Goal: Transaction & Acquisition: Purchase product/service

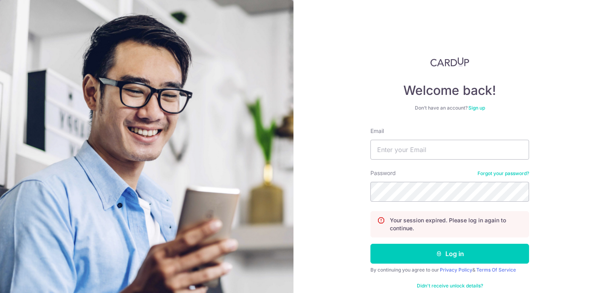
type input "[EMAIL_ADDRESS][DOMAIN_NAME]"
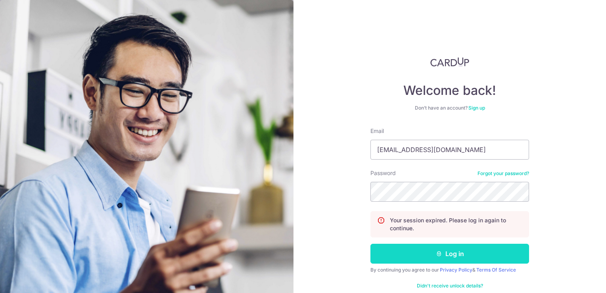
click at [485, 260] on button "Log in" at bounding box center [449, 254] width 159 height 20
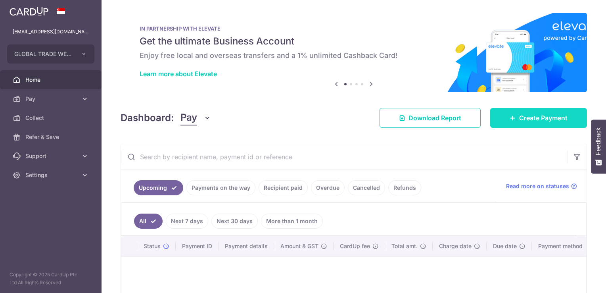
click at [519, 114] on span "Create Payment" at bounding box center [543, 118] width 48 height 10
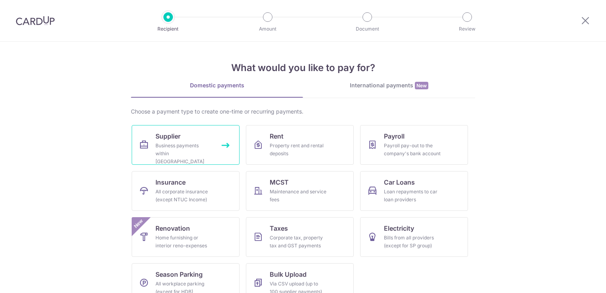
click at [193, 146] on div "Business payments within Singapore" at bounding box center [183, 154] width 57 height 24
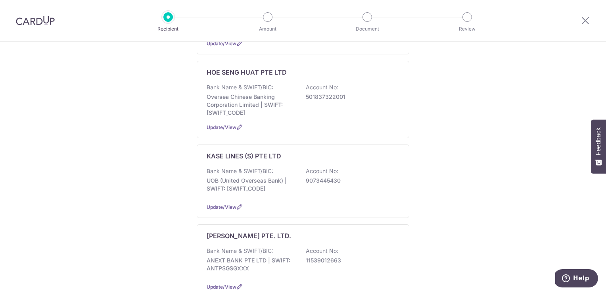
scroll to position [317, 0]
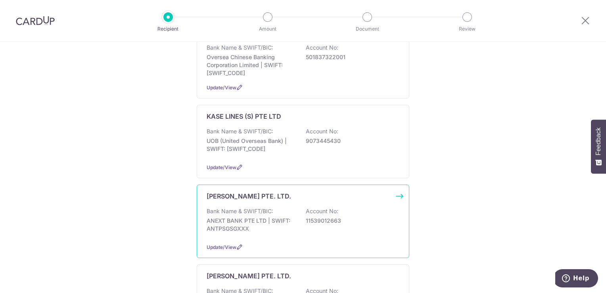
click at [263, 207] on div "Bank Name & SWIFT/BIC: ANEXT BANK PTE LTD | SWIFT: ANTPSGSGXXX Account No: 1153…" at bounding box center [303, 221] width 193 height 29
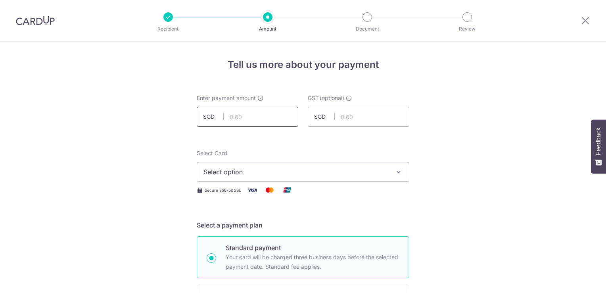
click at [238, 118] on input "text" at bounding box center [248, 117] width 102 height 20
type input "17,500.00"
click at [396, 169] on icon "button" at bounding box center [399, 172] width 8 height 8
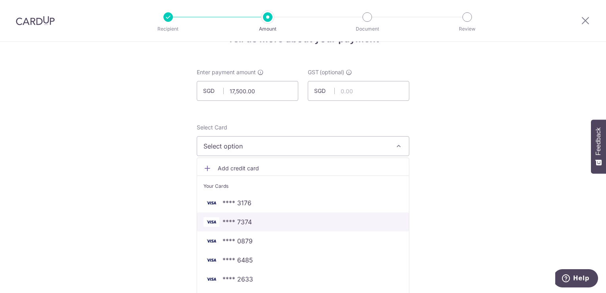
scroll to position [40, 0]
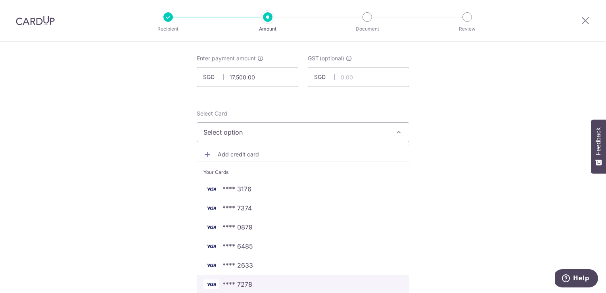
click at [244, 281] on span "**** 7278" at bounding box center [238, 284] width 30 height 10
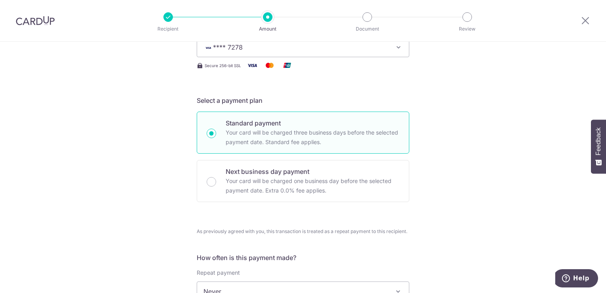
scroll to position [159, 0]
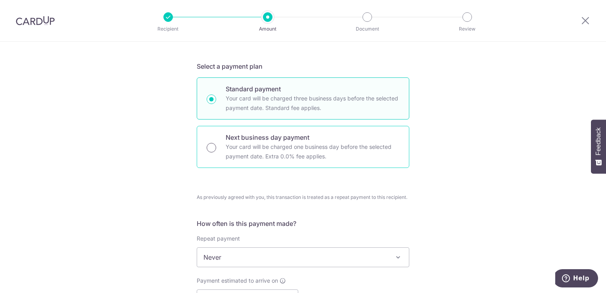
click at [208, 147] on input "Next business day payment Your card will be charged one business day before the…" at bounding box center [212, 148] width 10 height 10
radio input "true"
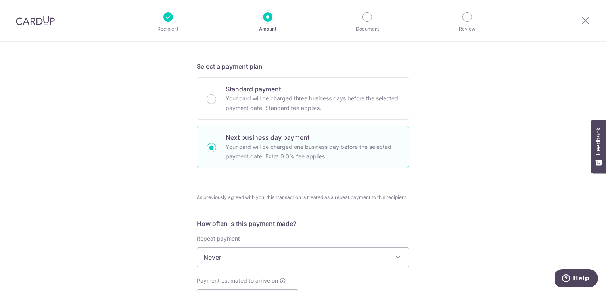
click at [128, 162] on div "Tell us more about your payment Enter payment amount SGD 17,500.00 17500.00 GST…" at bounding box center [303, 296] width 606 height 827
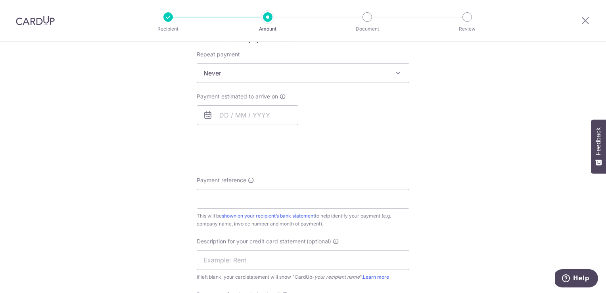
scroll to position [357, 0]
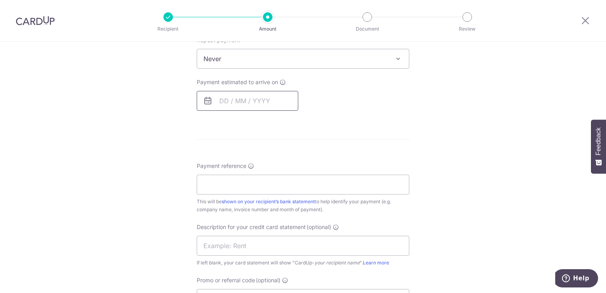
click at [224, 96] on input "text" at bounding box center [248, 101] width 102 height 20
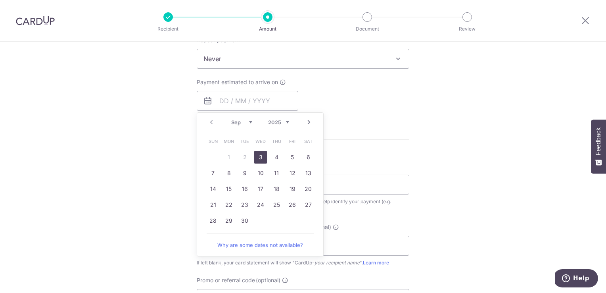
click at [259, 154] on link "3" at bounding box center [260, 157] width 13 height 13
type input "03/09/2025"
click at [131, 168] on div "Tell us more about your payment Enter payment amount SGD 17,500.00 17500.00 GST…" at bounding box center [303, 98] width 606 height 827
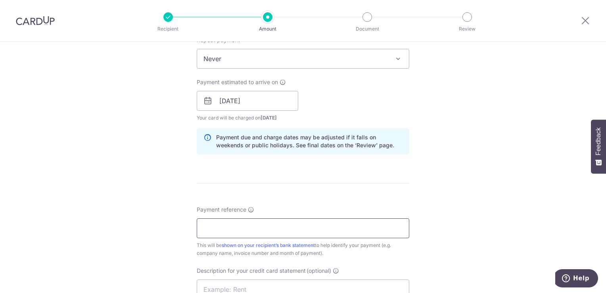
click at [236, 228] on input "Payment reference" at bounding box center [303, 228] width 213 height 20
type input "cu"
click at [149, 211] on div "Tell us more about your payment Enter payment amount SGD 17,500.00 17500.00 GST…" at bounding box center [303, 120] width 606 height 870
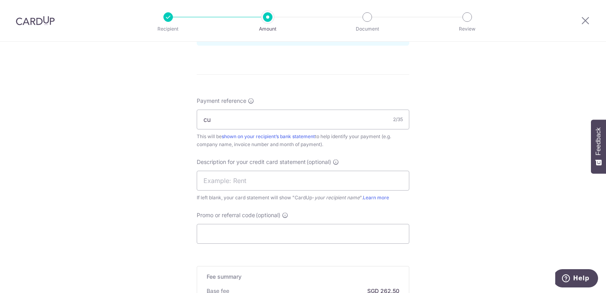
scroll to position [618, 0]
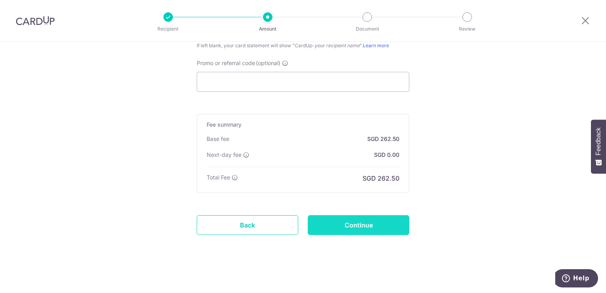
click at [341, 227] on input "Continue" at bounding box center [359, 225] width 102 height 20
type input "Create Schedule"
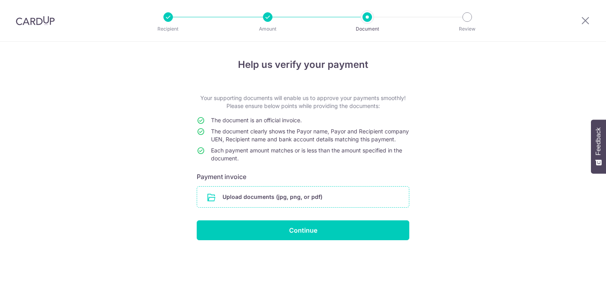
click at [254, 207] on input "file" at bounding box center [303, 196] width 212 height 21
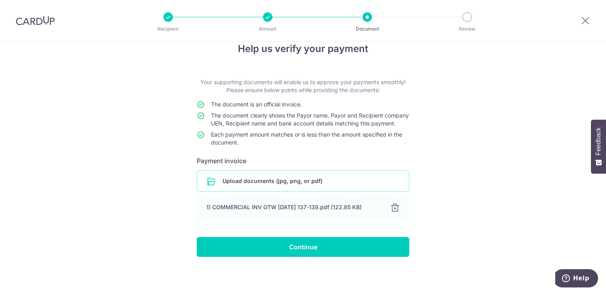
scroll to position [24, 0]
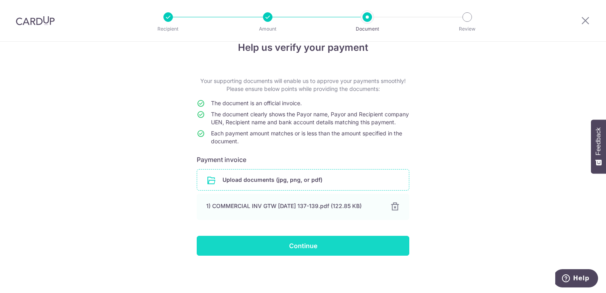
click at [313, 248] on input "Continue" at bounding box center [303, 246] width 213 height 20
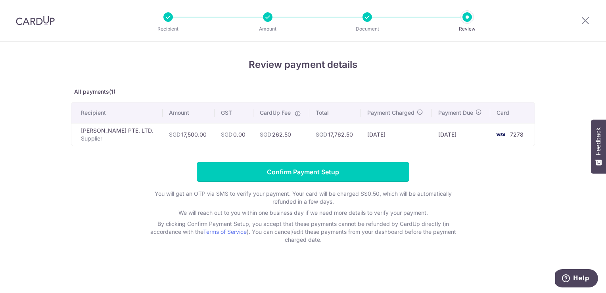
drag, startPoint x: 0, startPoint y: 0, endPoint x: 318, endPoint y: 178, distance: 364.7
click at [318, 178] on input "Confirm Payment Setup" at bounding box center [303, 172] width 213 height 20
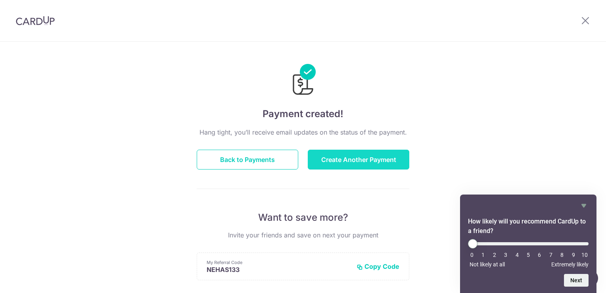
click at [334, 161] on button "Create Another Payment" at bounding box center [359, 160] width 102 height 20
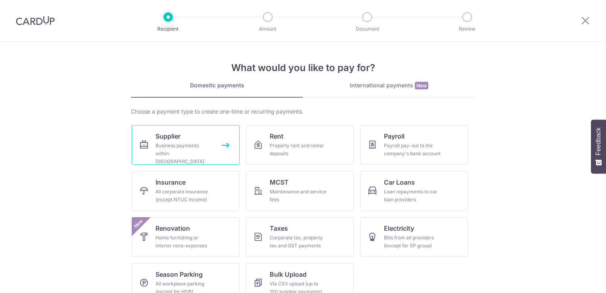
click at [208, 140] on link "Supplier Business payments within Singapore" at bounding box center [186, 145] width 108 height 40
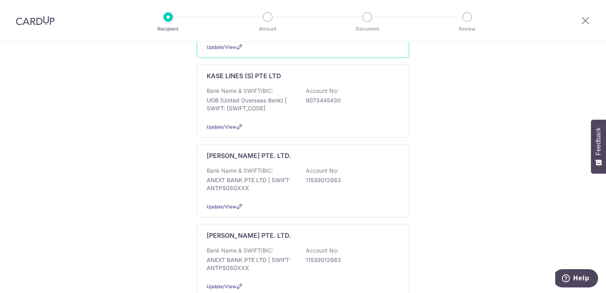
scroll to position [397, 0]
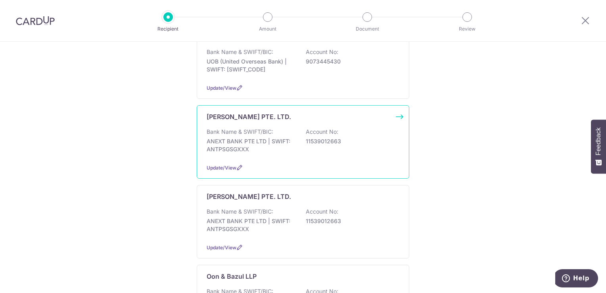
click at [259, 137] on p "ANEXT BANK PTE LTD | SWIFT: ANTPSGSGXXX" at bounding box center [251, 145] width 89 height 16
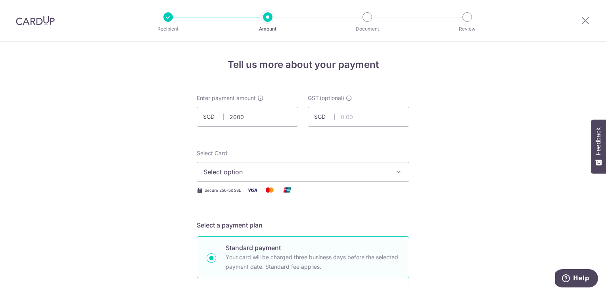
type input "2,000.00"
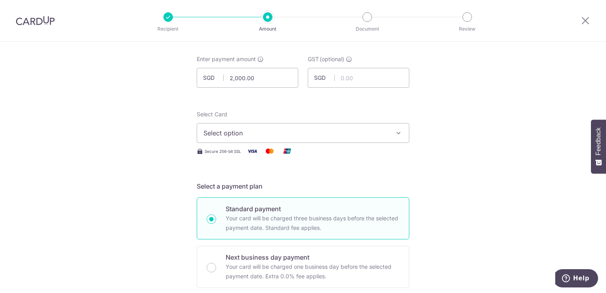
scroll to position [119, 0]
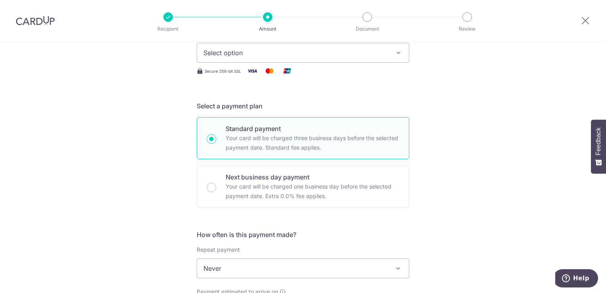
click at [279, 58] on button "Select option" at bounding box center [303, 53] width 213 height 20
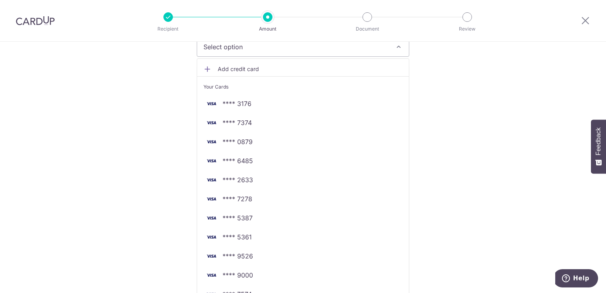
scroll to position [0, 0]
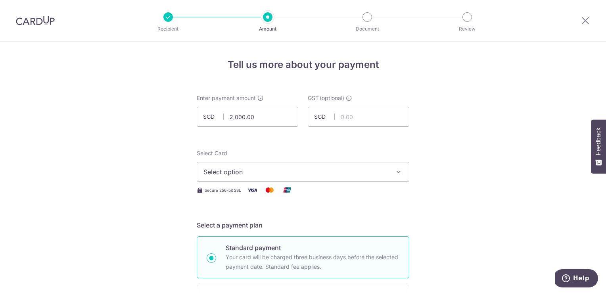
click at [262, 176] on button "Select option" at bounding box center [303, 172] width 213 height 20
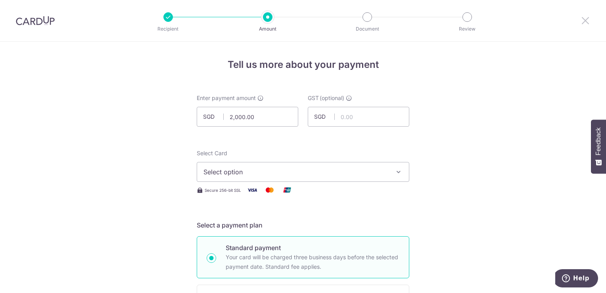
click at [584, 19] on icon at bounding box center [586, 20] width 10 height 10
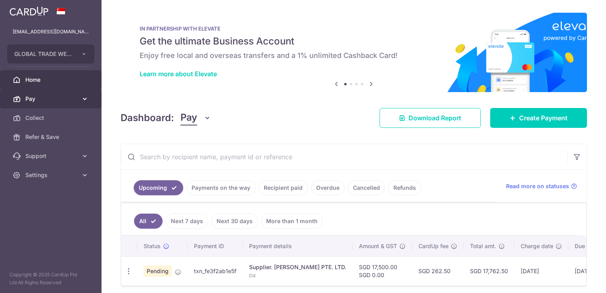
click at [50, 97] on span "Pay" at bounding box center [51, 99] width 52 height 8
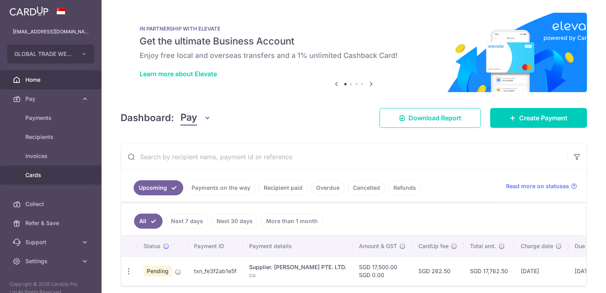
click at [46, 174] on span "Cards" at bounding box center [51, 175] width 52 height 8
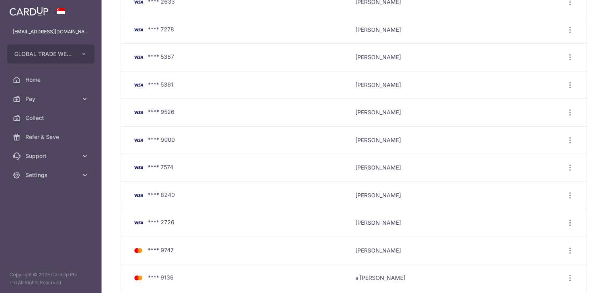
scroll to position [198, 0]
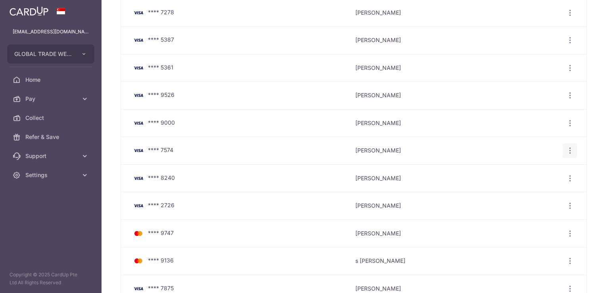
click at [534, 171] on span "View/Edit" at bounding box center [543, 173] width 54 height 10
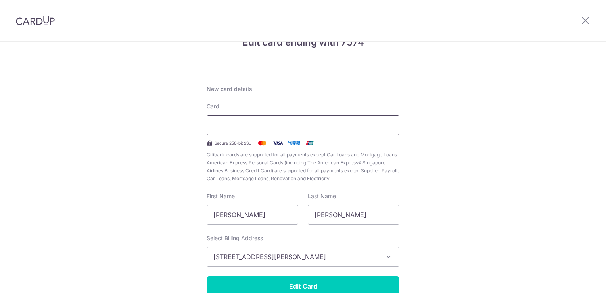
scroll to position [79, 0]
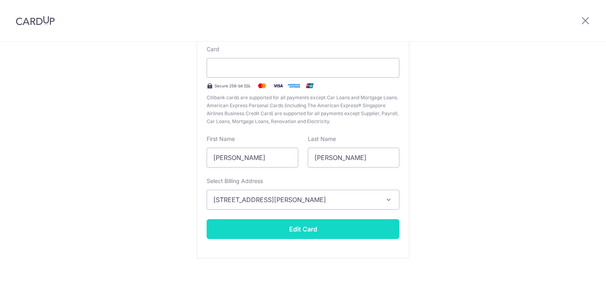
click at [274, 227] on button "Edit Card" at bounding box center [303, 229] width 193 height 20
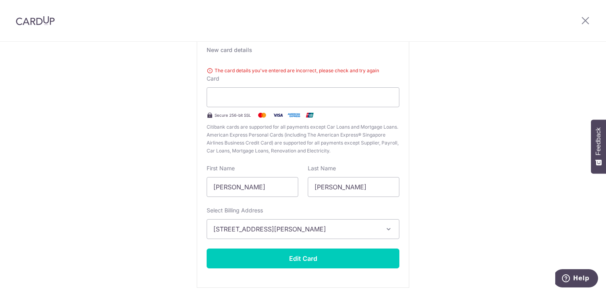
scroll to position [92, 0]
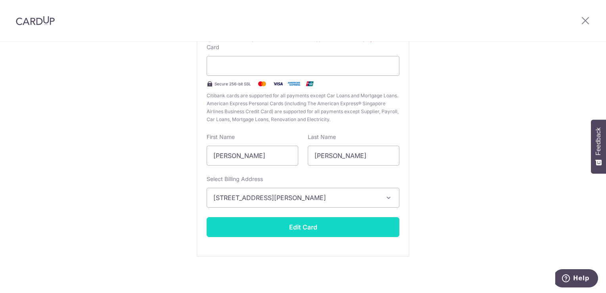
click at [284, 228] on button "Edit Card" at bounding box center [303, 227] width 193 height 20
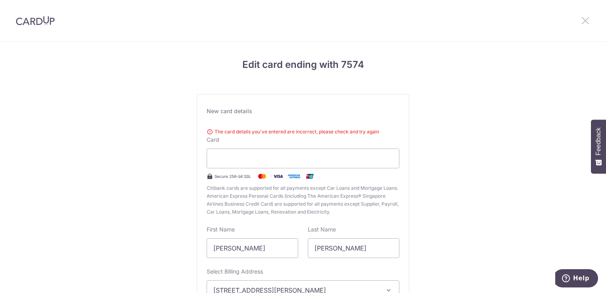
click at [585, 21] on icon at bounding box center [586, 20] width 10 height 10
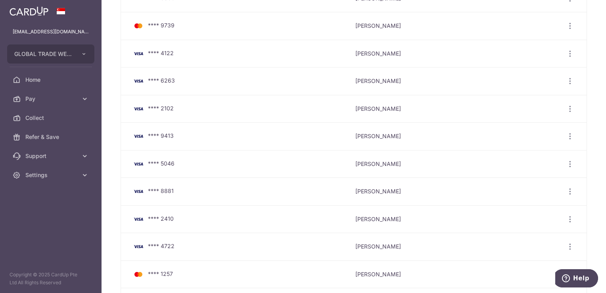
scroll to position [504, 0]
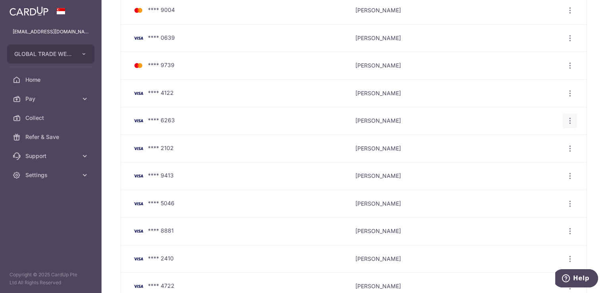
click at [525, 162] on span "Delete" at bounding box center [543, 162] width 54 height 10
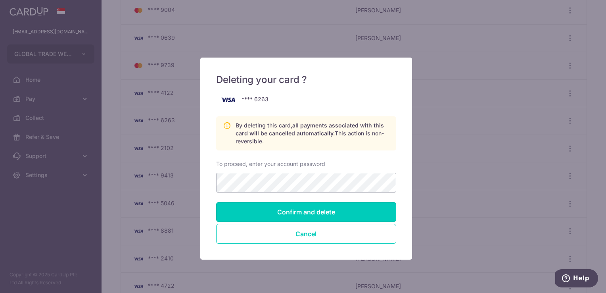
click at [312, 211] on input "Confirm and delete" at bounding box center [306, 212] width 180 height 20
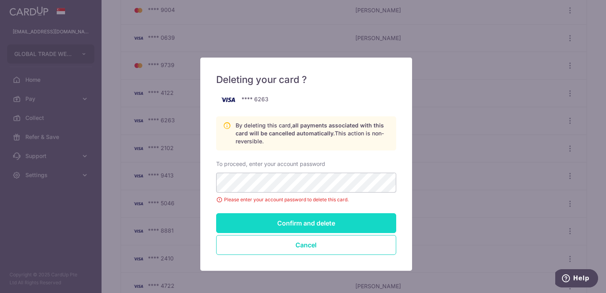
click at [267, 223] on input "Confirm and delete" at bounding box center [306, 223] width 180 height 20
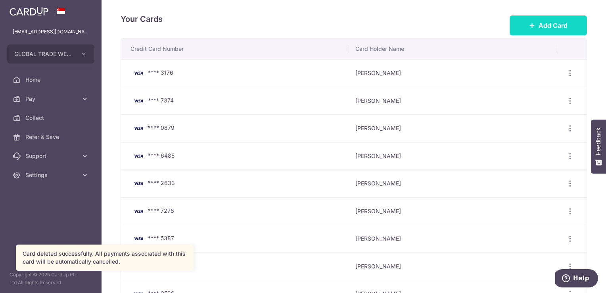
click at [542, 25] on span "Add Card" at bounding box center [553, 26] width 29 height 10
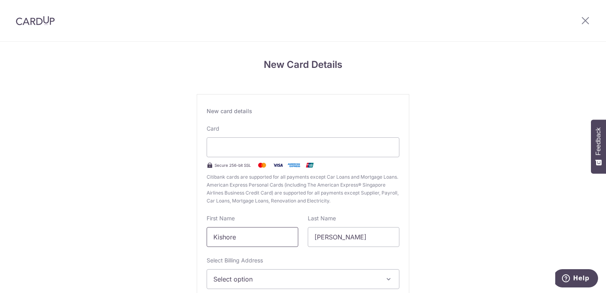
drag, startPoint x: 241, startPoint y: 236, endPoint x: 202, endPoint y: 237, distance: 38.9
click at [203, 237] on div "First Name [PERSON_NAME]" at bounding box center [252, 230] width 101 height 33
type input "santosh"
type input "[PERSON_NAME]"
click at [179, 223] on div "New Card Details New card details Card Secure 256-bit SSL Citibank cards are su…" at bounding box center [303, 208] width 606 height 333
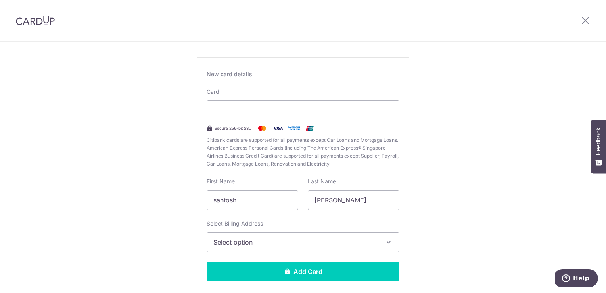
scroll to position [79, 0]
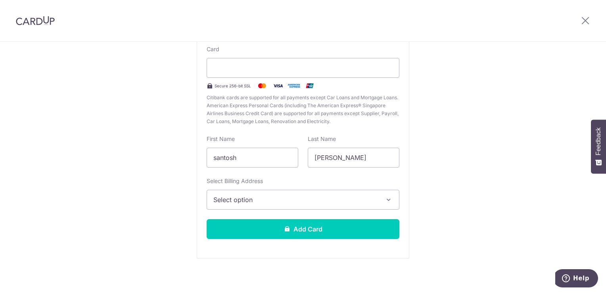
click at [251, 203] on span "Select option" at bounding box center [295, 200] width 165 height 10
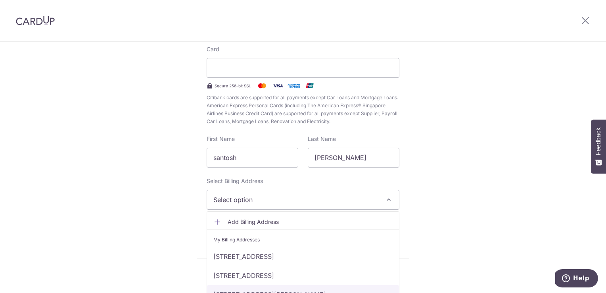
scroll to position [12, 0]
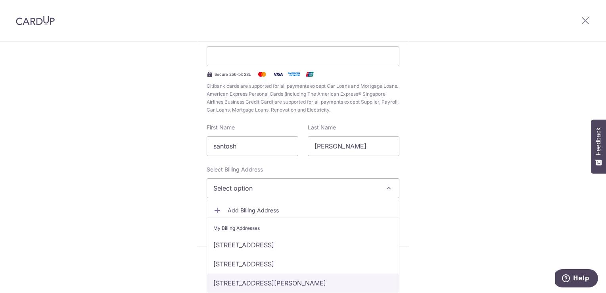
click at [220, 279] on link "99 MEYER ROAD, Singapore, Singapore-437920" at bounding box center [303, 282] width 192 height 19
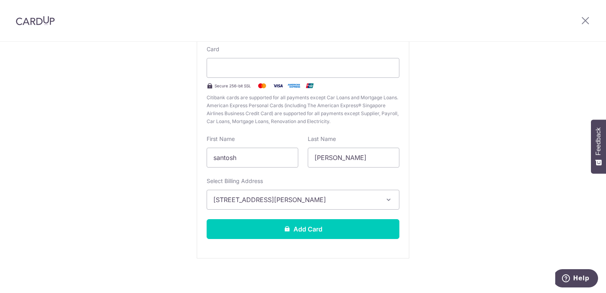
scroll to position [81, 0]
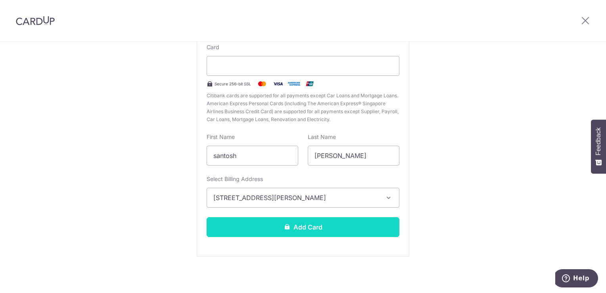
click at [255, 226] on button "Add Card" at bounding box center [303, 227] width 193 height 20
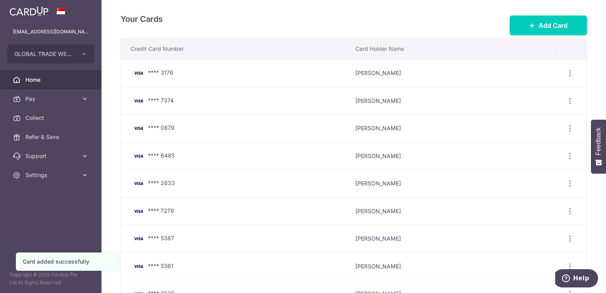
click at [39, 77] on span "Home" at bounding box center [51, 80] width 52 height 8
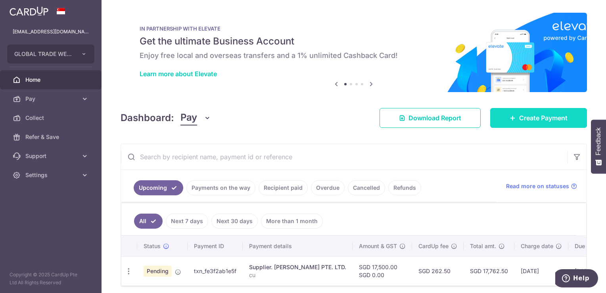
click at [514, 118] on link "Create Payment" at bounding box center [538, 118] width 97 height 20
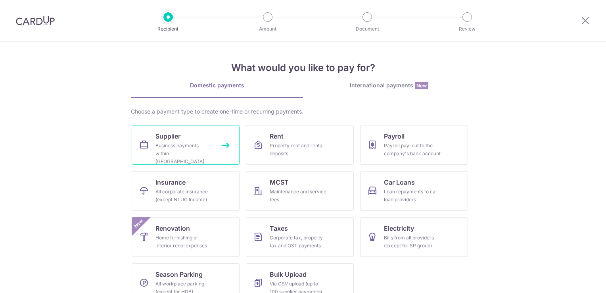
click at [193, 149] on div "Business payments within Singapore" at bounding box center [183, 154] width 57 height 24
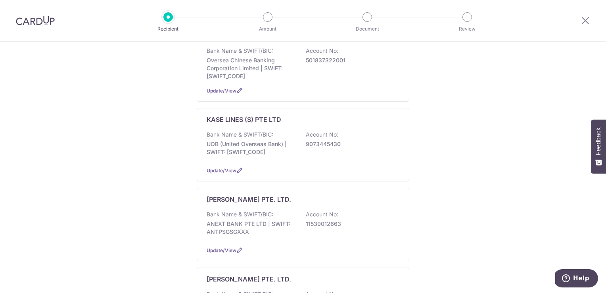
scroll to position [317, 0]
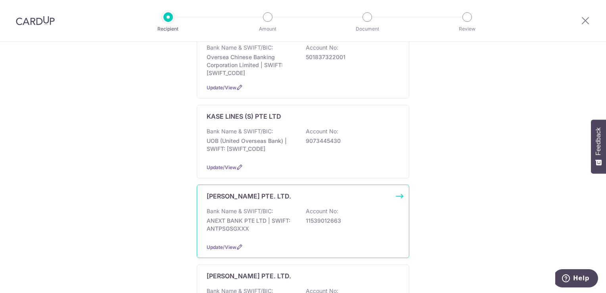
click at [249, 198] on div "LAKS VENTURA PTE. LTD. Bank Name & SWIFT/BIC: ANEXT BANK PTE LTD | SWIFT: ANTPS…" at bounding box center [303, 220] width 213 height 73
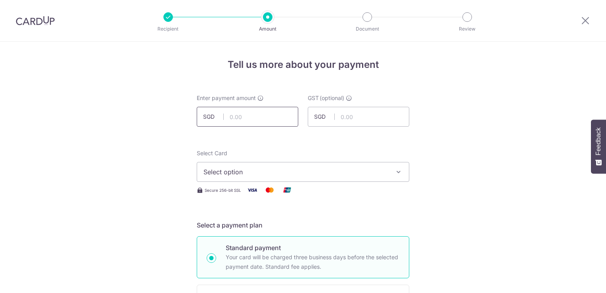
click at [230, 114] on input "text" at bounding box center [248, 117] width 102 height 20
type input "2,000.00"
click at [236, 171] on span "Select option" at bounding box center [295, 172] width 185 height 10
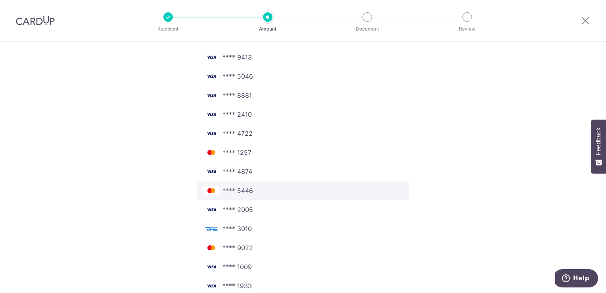
scroll to position [595, 0]
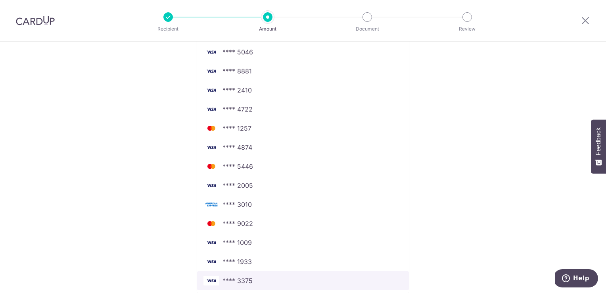
click at [242, 278] on span "**** 3375" at bounding box center [238, 281] width 30 height 10
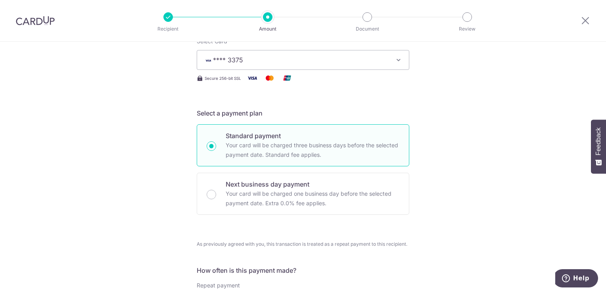
scroll to position [111, 0]
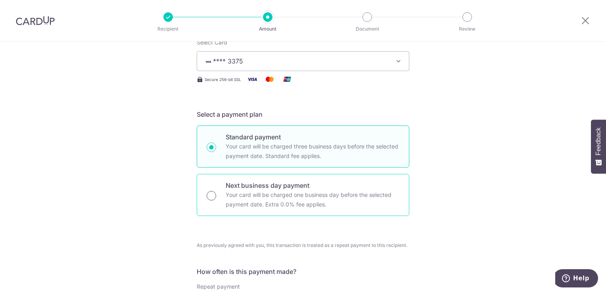
click at [211, 194] on input "Next business day payment Your card will be charged one business day before the…" at bounding box center [212, 196] width 10 height 10
radio input "true"
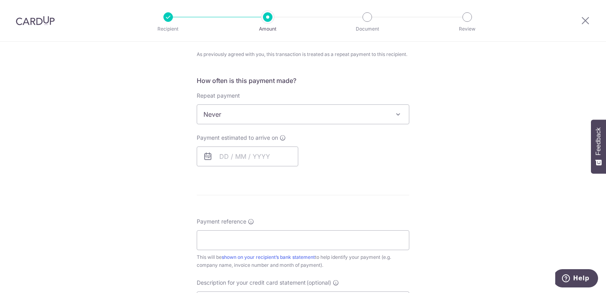
scroll to position [309, 0]
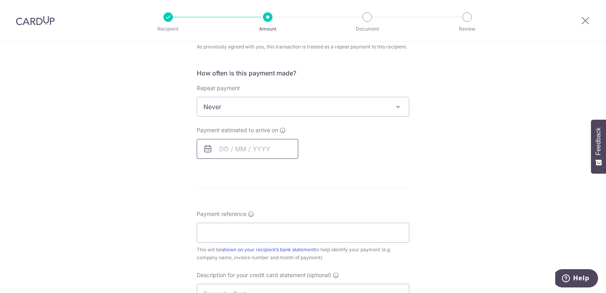
click at [220, 142] on input "text" at bounding box center [248, 149] width 102 height 20
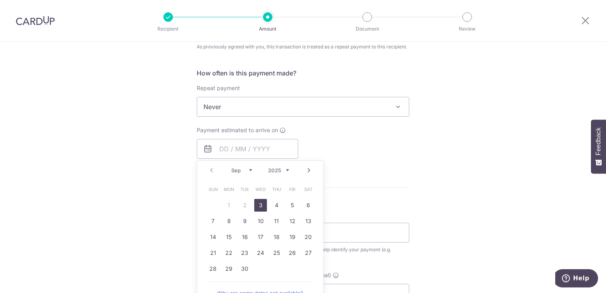
click at [257, 203] on link "3" at bounding box center [260, 205] width 13 height 13
click at [126, 186] on div "Tell us more about your payment Enter payment amount SGD 2,000.00 2000.00 GST (…" at bounding box center [303, 146] width 606 height 827
click at [223, 143] on input "text" at bounding box center [248, 149] width 102 height 20
click at [376, 141] on div "Payment estimated to arrive on Prev Next Sep Oct Nov Dec 2025 2026 2027 2028 20…" at bounding box center [303, 142] width 222 height 33
type input "[DATE]"
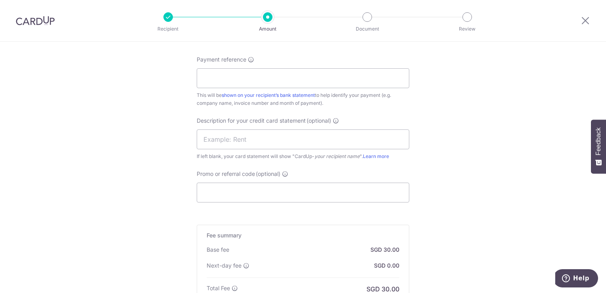
scroll to position [468, 0]
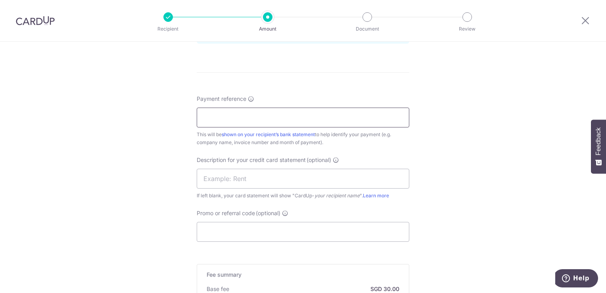
click at [220, 117] on input "Payment reference" at bounding box center [303, 117] width 213 height 20
type input "cu"
type input "17,500.00"
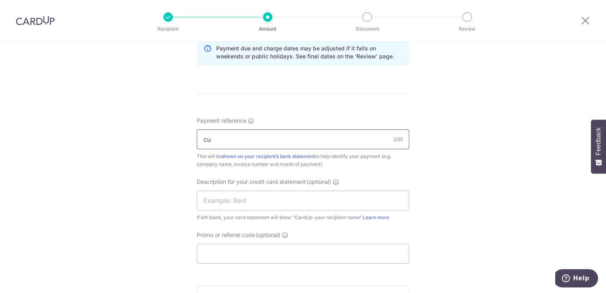
scroll to position [618, 0]
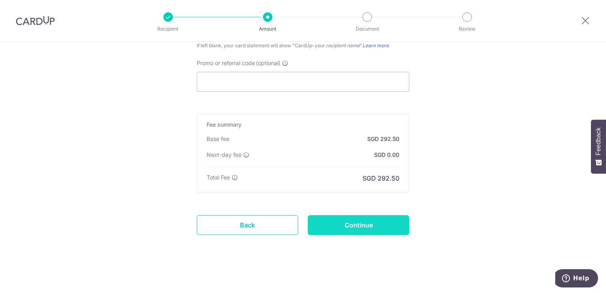
click at [328, 224] on input "Continue" at bounding box center [359, 225] width 102 height 20
type input "Create Schedule"
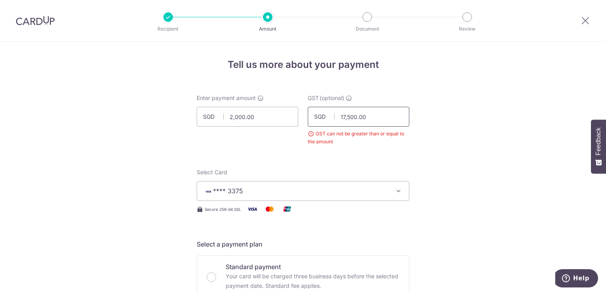
drag, startPoint x: 371, startPoint y: 119, endPoint x: 305, endPoint y: 115, distance: 65.9
click at [308, 115] on input "17,500.00" at bounding box center [359, 117] width 102 height 20
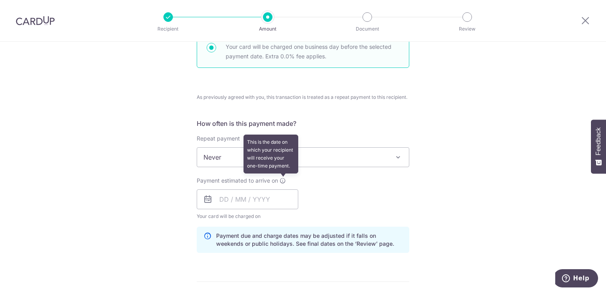
scroll to position [317, 0]
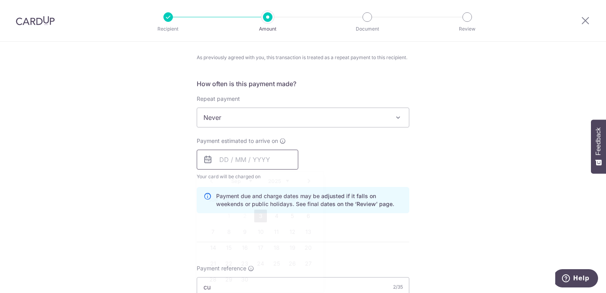
click at [235, 161] on input "text" at bounding box center [248, 160] width 102 height 20
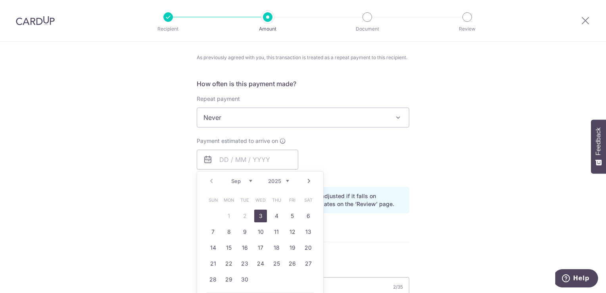
click at [260, 213] on link "3" at bounding box center [260, 215] width 13 height 13
type input "03/09/2025"
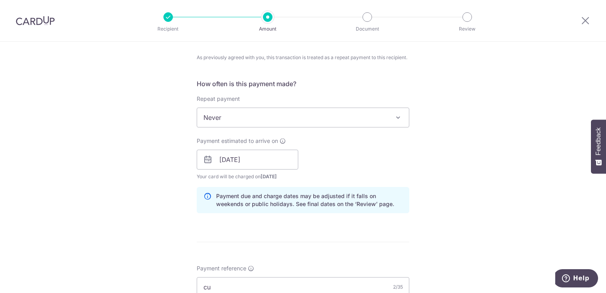
click at [373, 176] on div "Payment estimated to arrive on 03/09/2025 Prev Next Sep Oct Nov Dec 2025 2026 2…" at bounding box center [303, 159] width 222 height 44
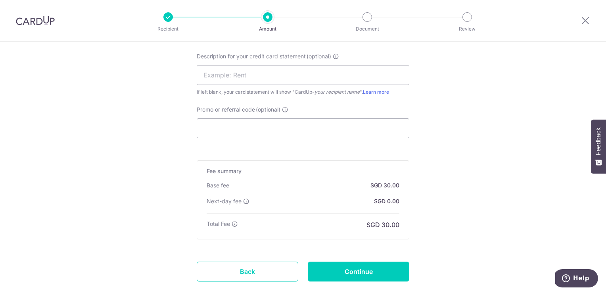
scroll to position [637, 0]
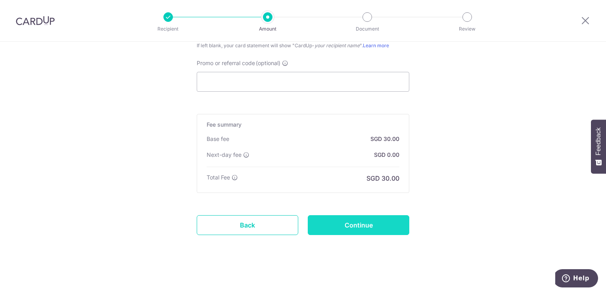
click at [338, 224] on input "Continue" at bounding box center [359, 225] width 102 height 20
type input "Create Schedule"
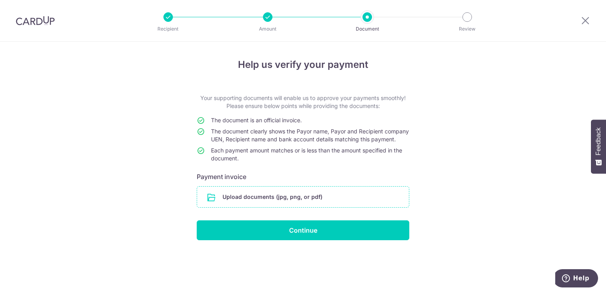
click at [237, 206] on input "file" at bounding box center [303, 196] width 212 height 21
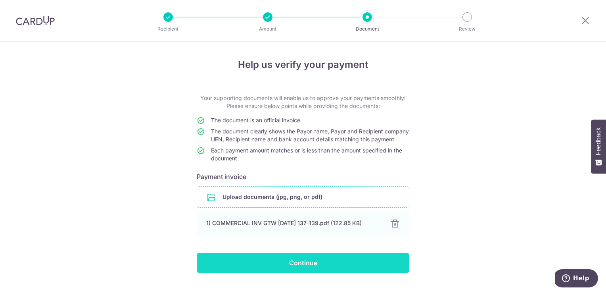
click at [303, 272] on input "Continue" at bounding box center [303, 263] width 213 height 20
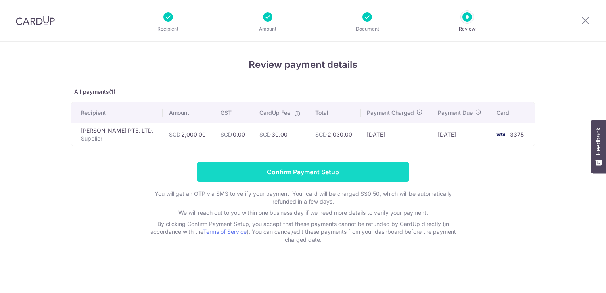
click at [278, 177] on input "Confirm Payment Setup" at bounding box center [303, 172] width 213 height 20
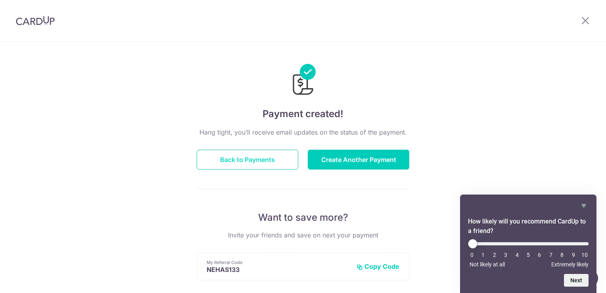
click at [262, 165] on button "Back to Payments" at bounding box center [248, 160] width 102 height 20
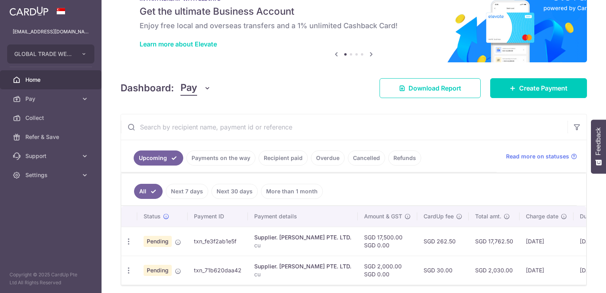
scroll to position [63, 0]
